Goal: Task Accomplishment & Management: Use online tool/utility

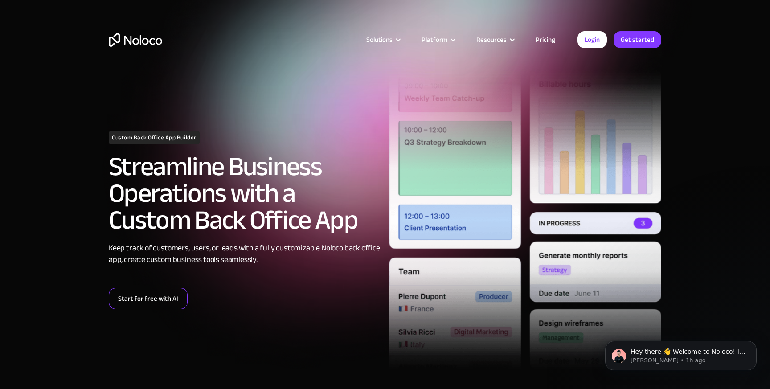
click at [159, 305] on link "Start for free with AI" at bounding box center [148, 298] width 79 height 21
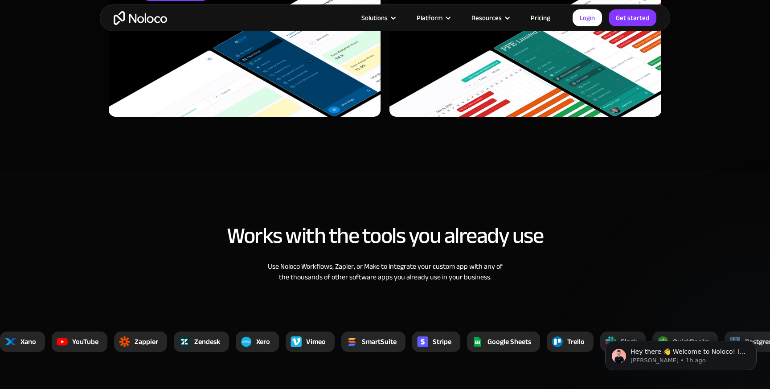
scroll to position [3105, 0]
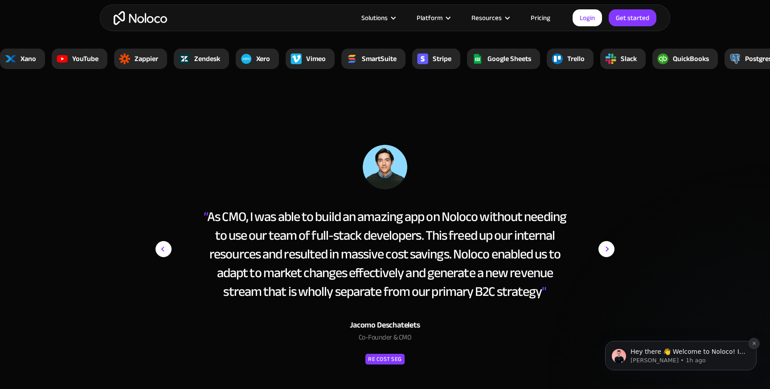
click at [754, 344] on icon "Dismiss notification" at bounding box center [753, 343] width 3 height 3
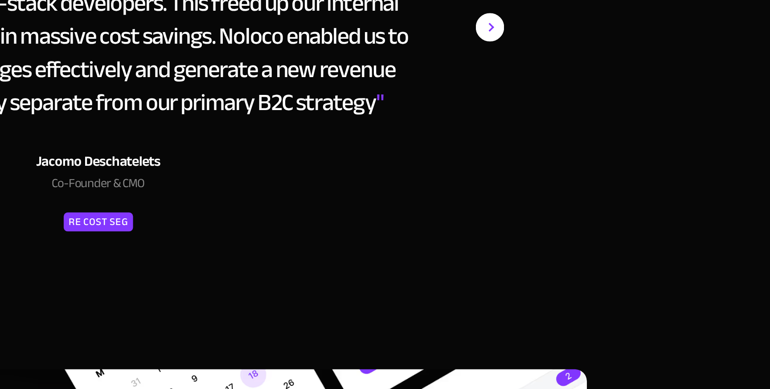
scroll to position [3196, 0]
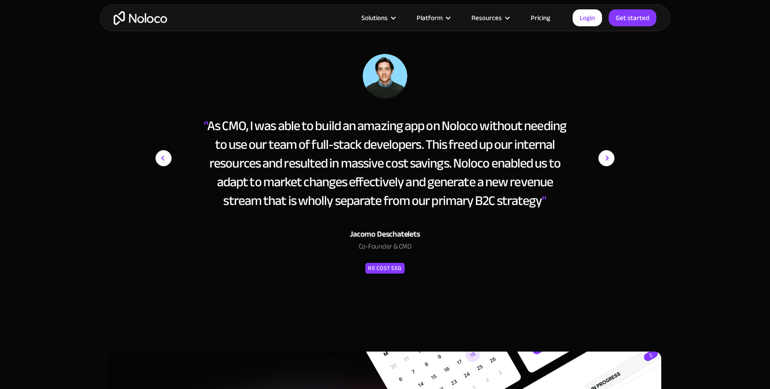
click at [607, 154] on img "next slide" at bounding box center [606, 158] width 16 height 208
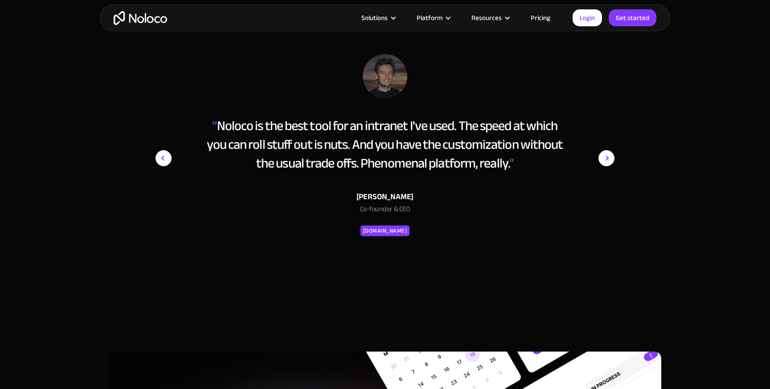
click at [607, 154] on img "next slide" at bounding box center [606, 158] width 16 height 208
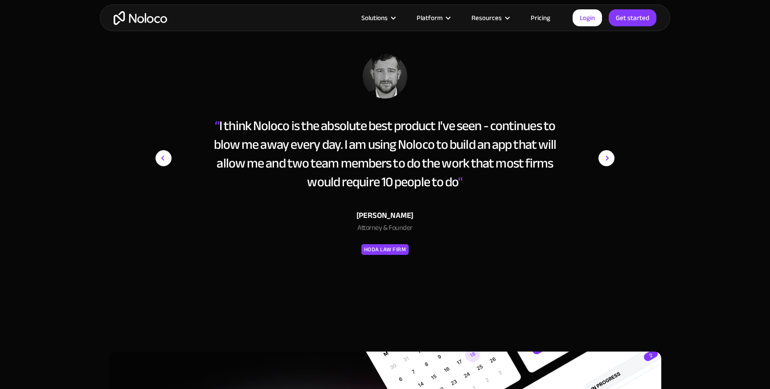
click at [607, 154] on img "next slide" at bounding box center [606, 158] width 16 height 208
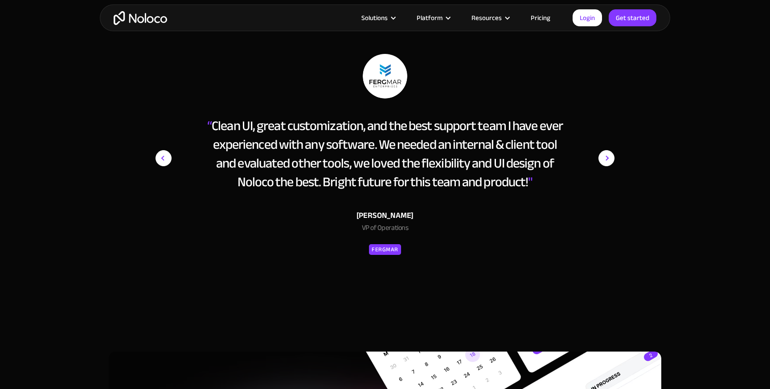
click at [607, 154] on img "next slide" at bounding box center [606, 158] width 16 height 208
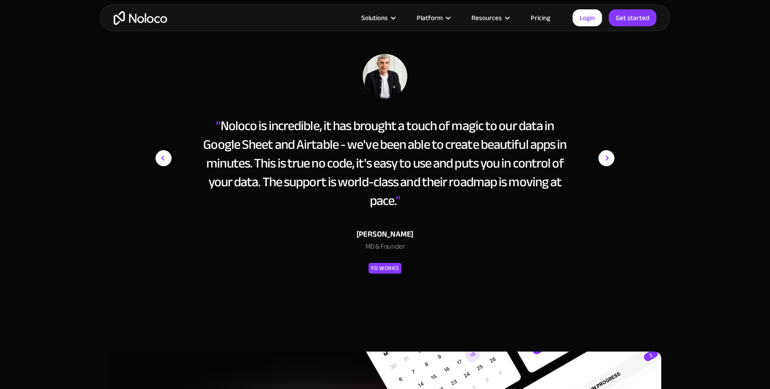
click at [607, 154] on img "next slide" at bounding box center [606, 158] width 16 height 208
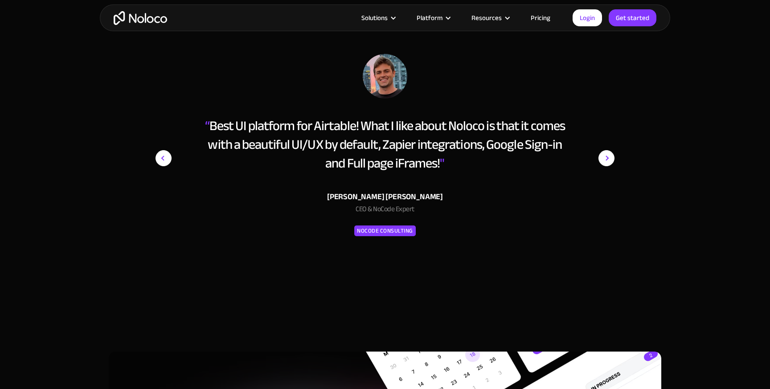
click at [607, 154] on img "next slide" at bounding box center [606, 158] width 16 height 208
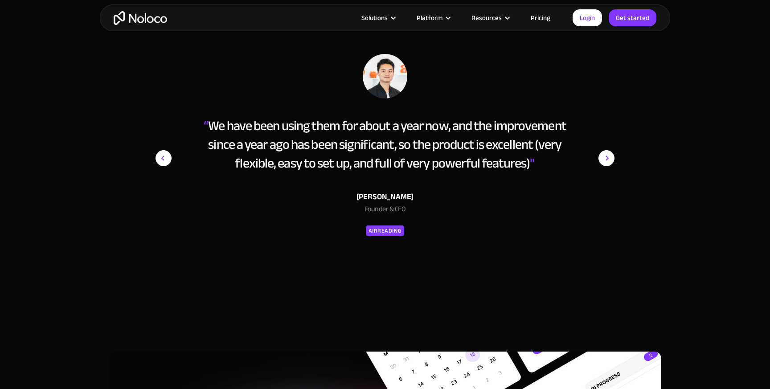
click at [607, 154] on img "next slide" at bounding box center [606, 158] width 16 height 208
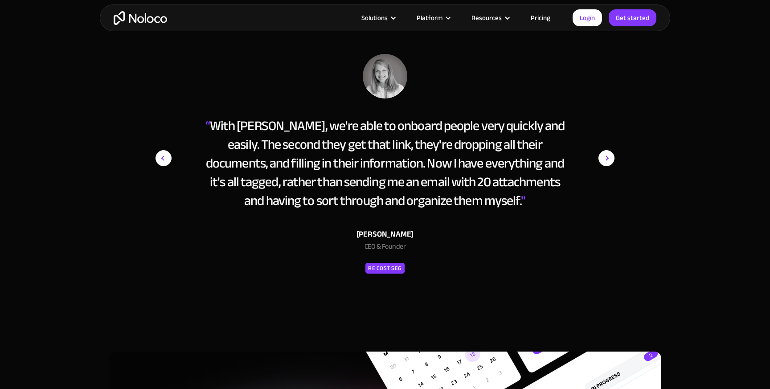
click at [607, 154] on img "next slide" at bounding box center [606, 158] width 16 height 208
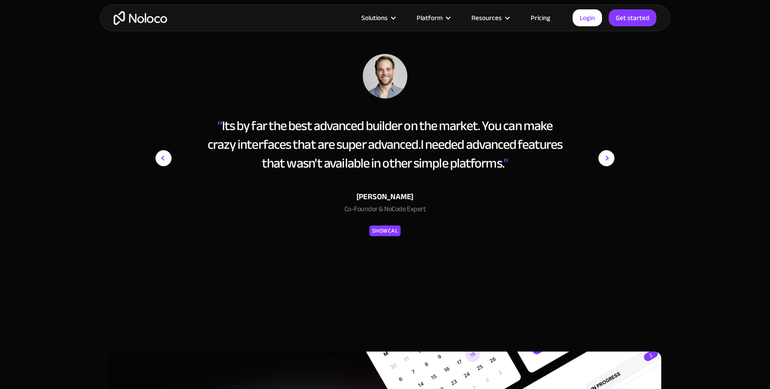
click at [607, 154] on img "next slide" at bounding box center [606, 158] width 16 height 208
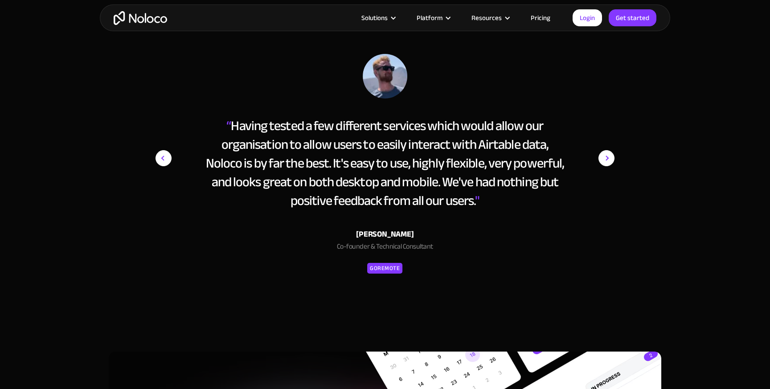
click at [607, 154] on img "next slide" at bounding box center [606, 158] width 16 height 208
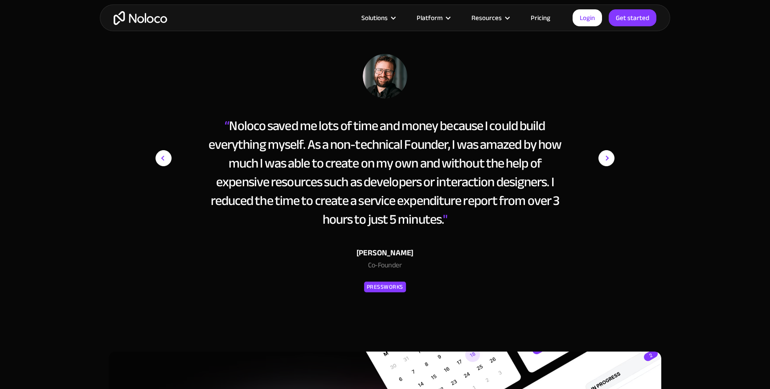
click at [604, 159] on img "next slide" at bounding box center [606, 158] width 16 height 208
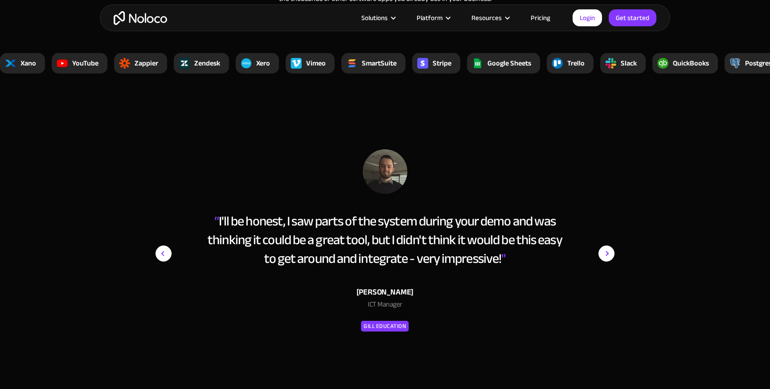
scroll to position [3197, 0]
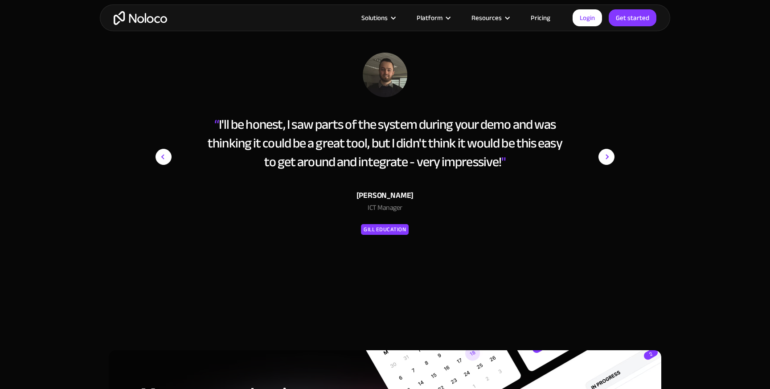
click at [608, 157] on img "next slide" at bounding box center [606, 157] width 16 height 208
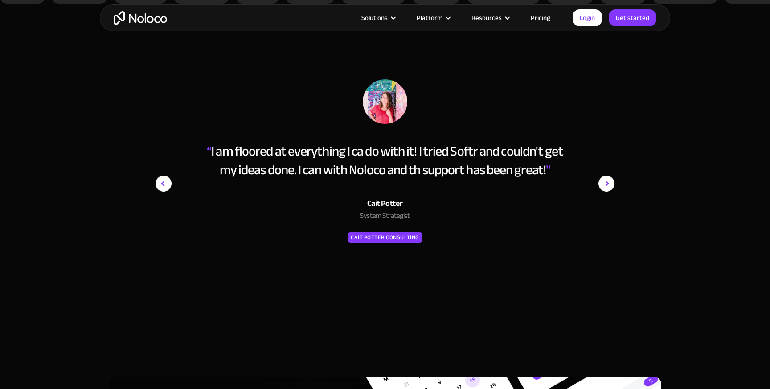
scroll to position [3159, 0]
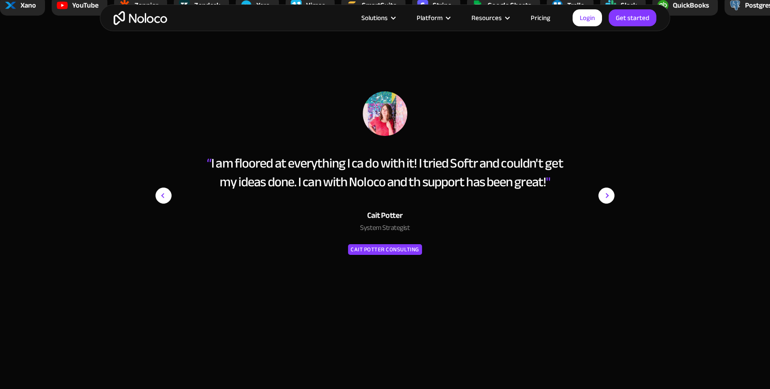
click at [609, 193] on img "next slide" at bounding box center [606, 195] width 16 height 208
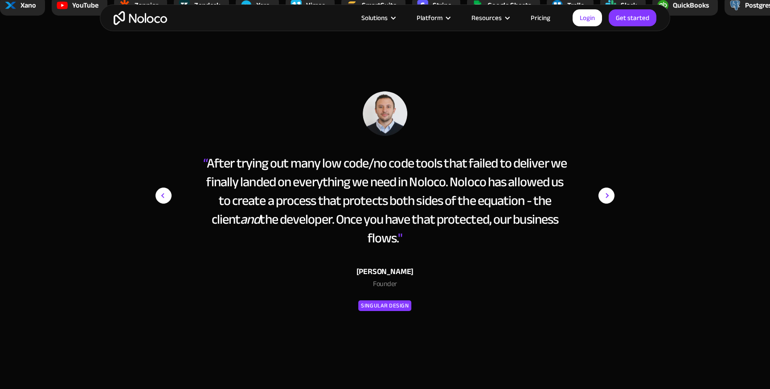
click at [609, 193] on img "next slide" at bounding box center [606, 195] width 16 height 208
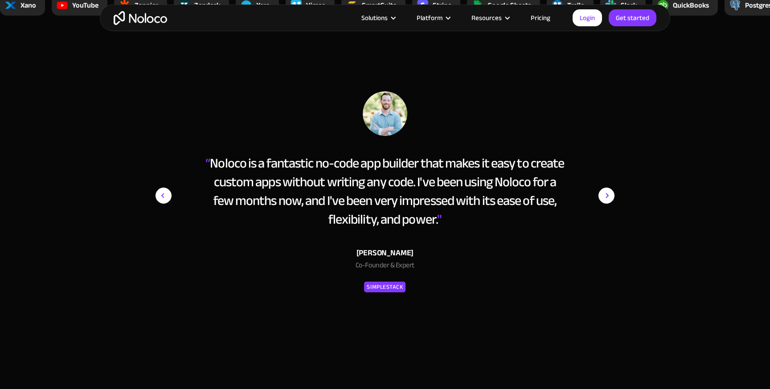
click at [609, 193] on img "next slide" at bounding box center [606, 195] width 16 height 208
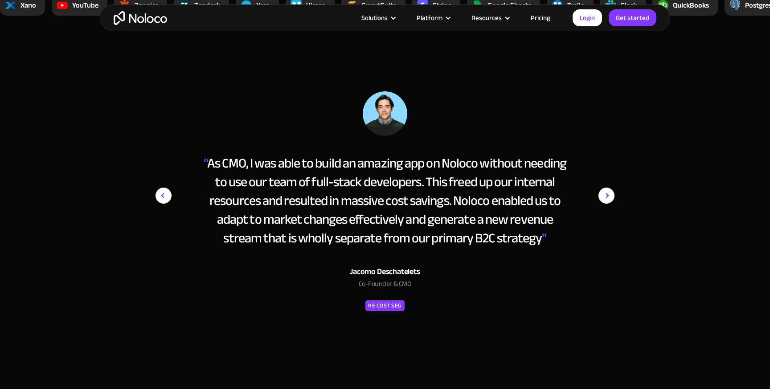
click at [609, 193] on img "next slide" at bounding box center [606, 195] width 16 height 208
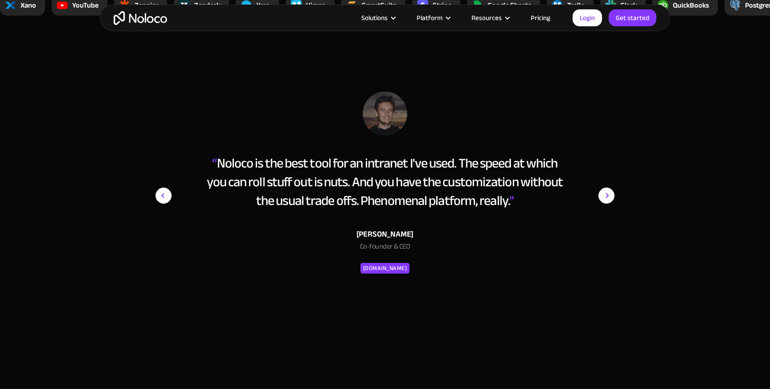
click at [609, 193] on img "next slide" at bounding box center [606, 195] width 16 height 208
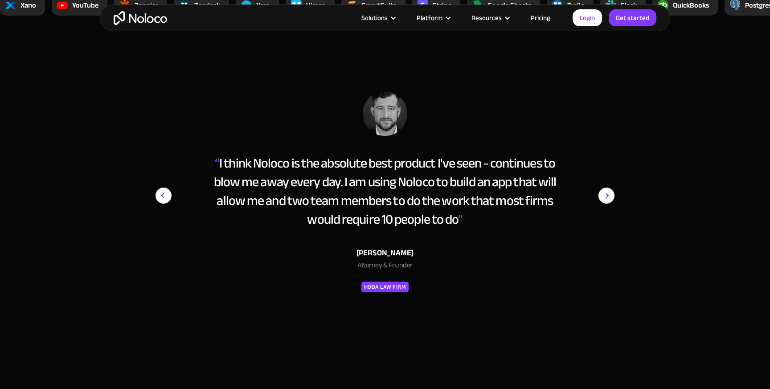
click at [609, 193] on img "next slide" at bounding box center [606, 195] width 16 height 208
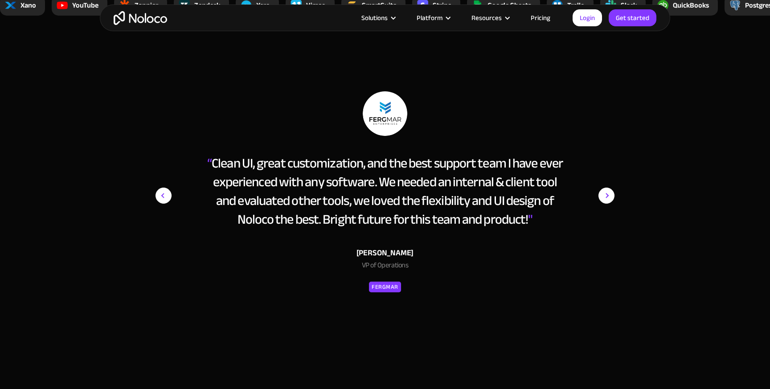
click at [609, 193] on img "next slide" at bounding box center [606, 195] width 16 height 208
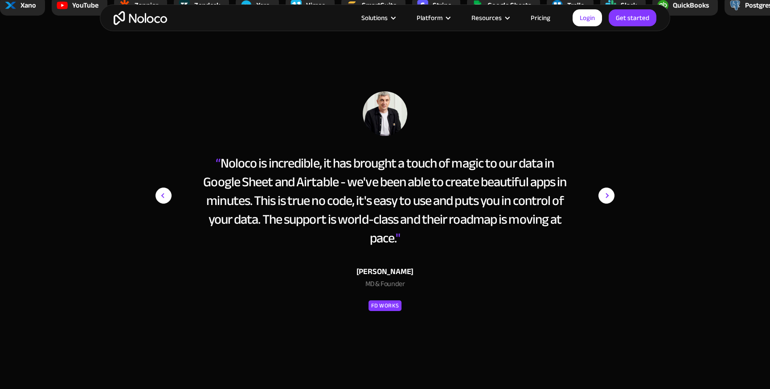
click at [609, 193] on img "next slide" at bounding box center [606, 195] width 16 height 208
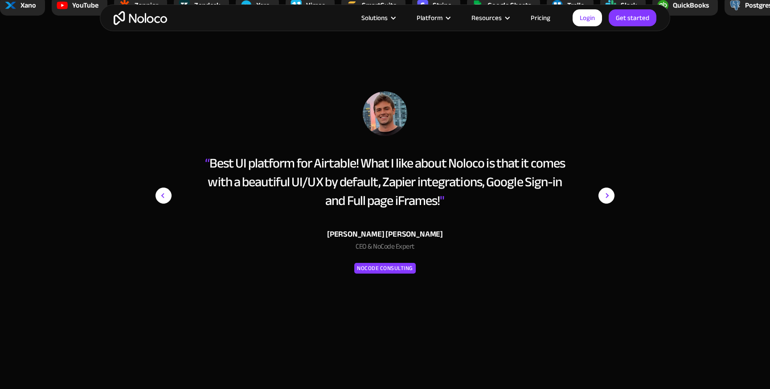
click at [609, 193] on img "next slide" at bounding box center [606, 195] width 16 height 208
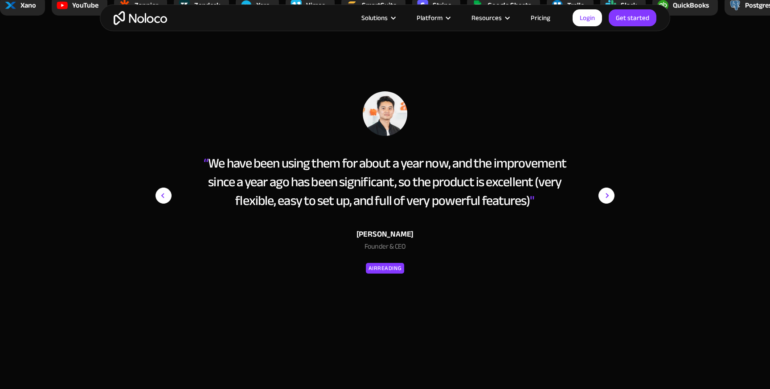
click at [609, 193] on img "next slide" at bounding box center [606, 195] width 16 height 208
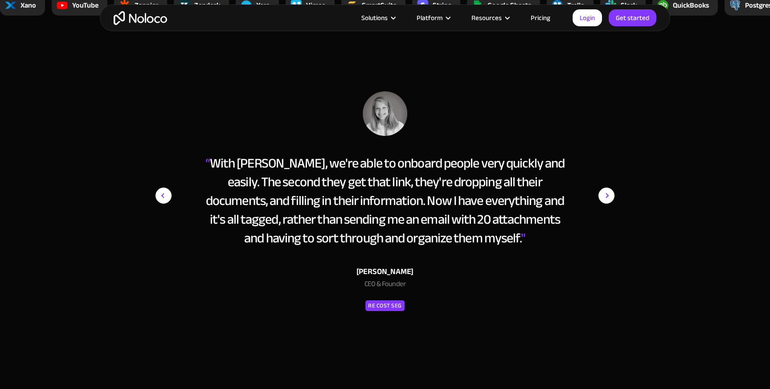
click at [578, 121] on div "next slide" at bounding box center [596, 211] width 36 height 240
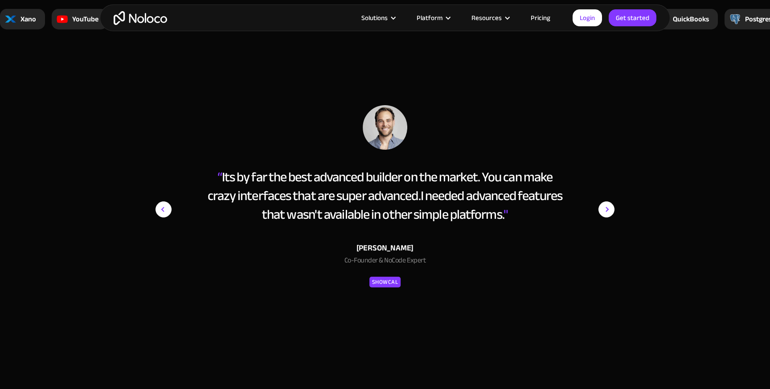
scroll to position [3138, 0]
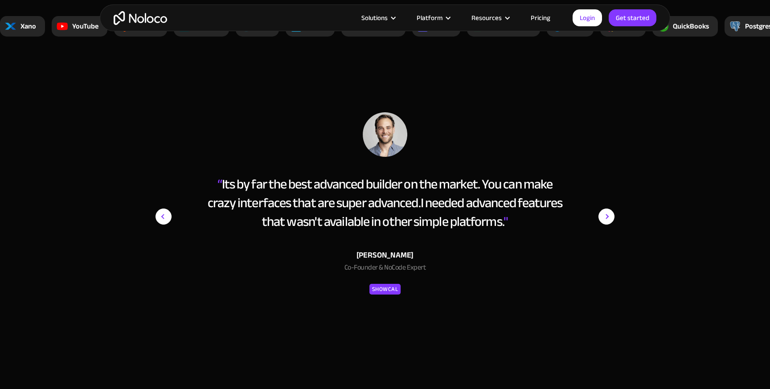
click at [581, 132] on div "next slide" at bounding box center [596, 232] width 36 height 240
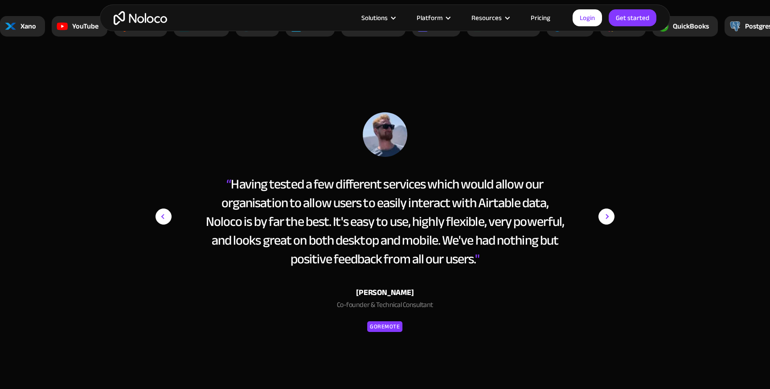
click at [604, 146] on img "next slide" at bounding box center [606, 216] width 16 height 208
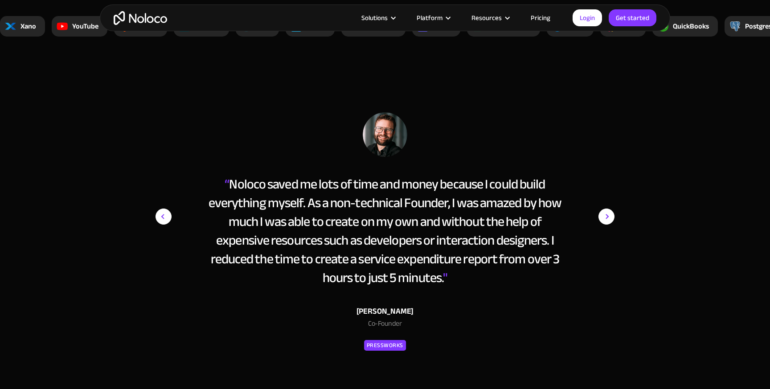
click at [618, 146] on div "“ As CMO, I was able to build an amazing app on Noloco without needing to use o…" at bounding box center [385, 232] width 468 height 240
click at [587, 143] on div "next slide" at bounding box center [596, 232] width 36 height 240
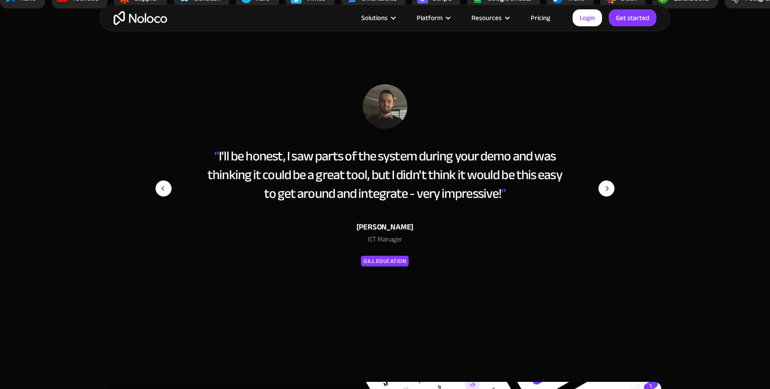
click at [588, 131] on div "next slide" at bounding box center [596, 204] width 36 height 240
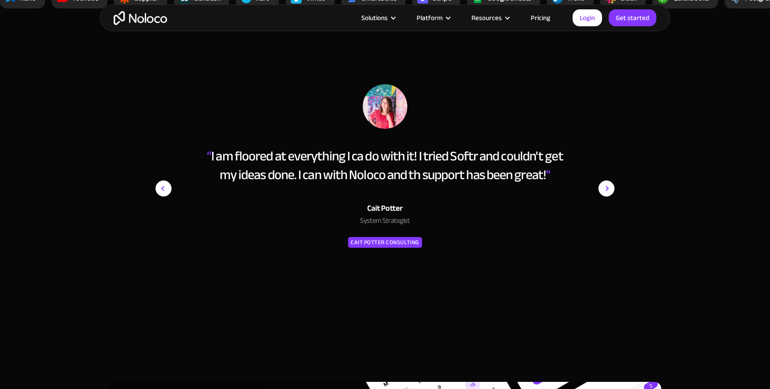
scroll to position [3119, 0]
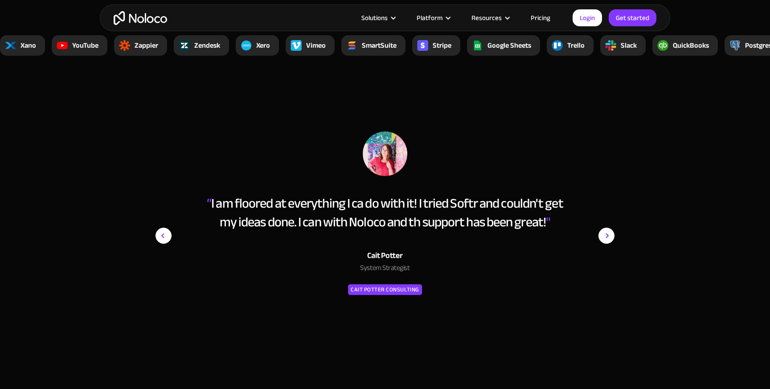
click at [593, 149] on div "next slide" at bounding box center [596, 251] width 36 height 240
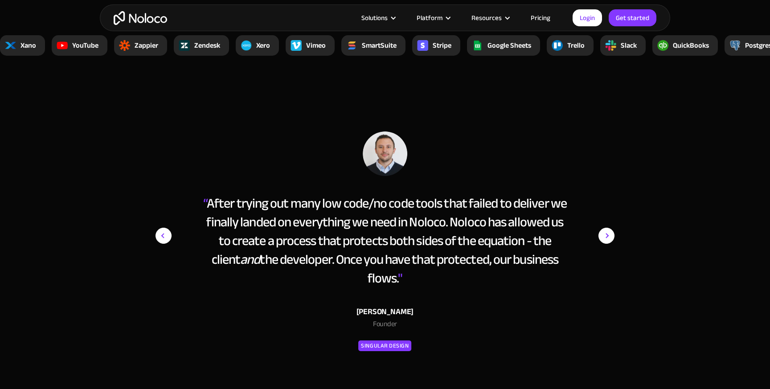
click at [593, 149] on div "next slide" at bounding box center [596, 251] width 36 height 240
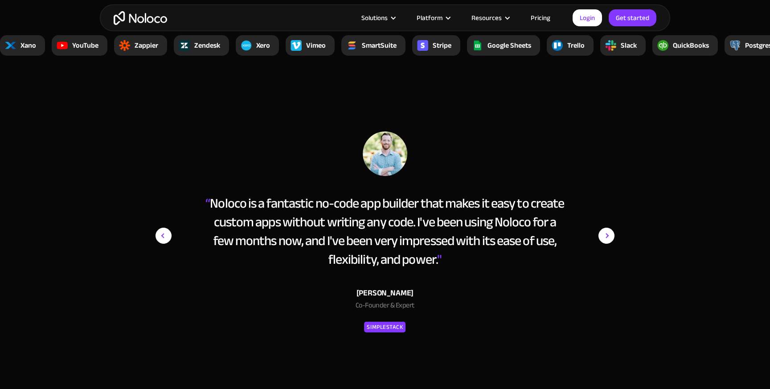
click at [593, 149] on div "next slide" at bounding box center [596, 251] width 36 height 240
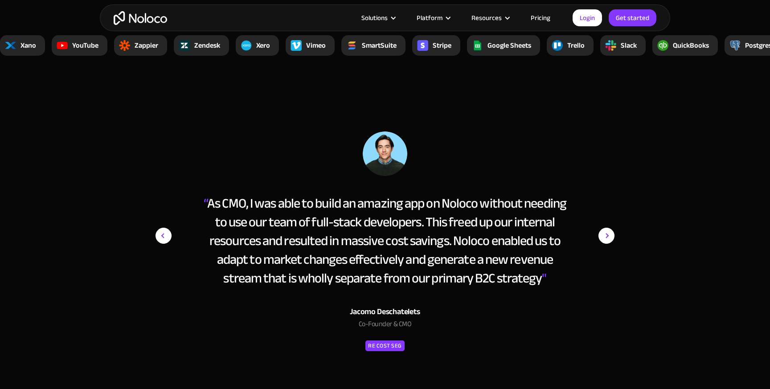
click at [593, 149] on div "next slide" at bounding box center [596, 251] width 36 height 240
